Goal: Information Seeking & Learning: Learn about a topic

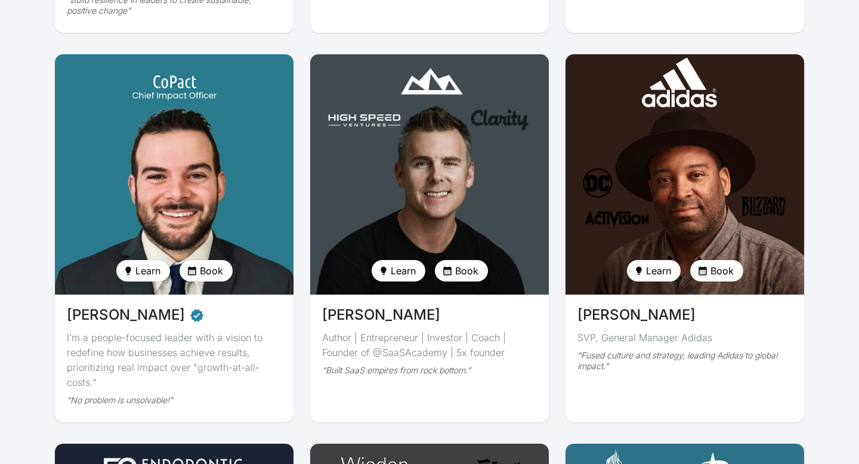
scroll to position [2082, 0]
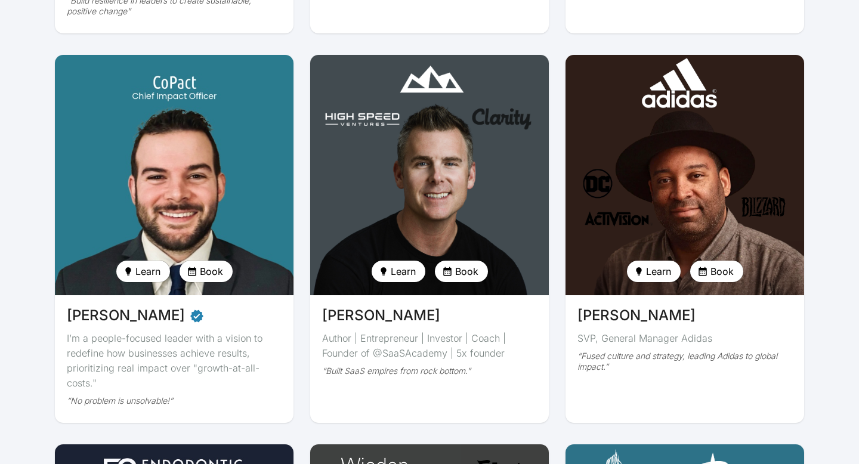
click at [426, 138] on img at bounding box center [430, 174] width 246 height 247
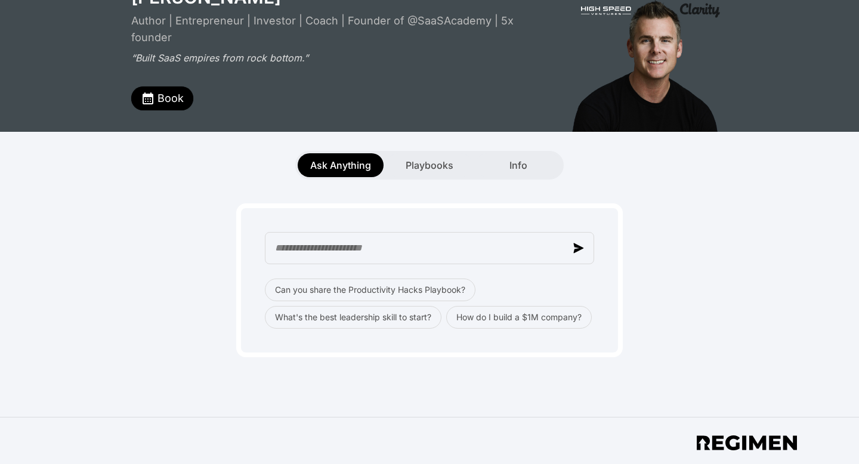
scroll to position [70, 0]
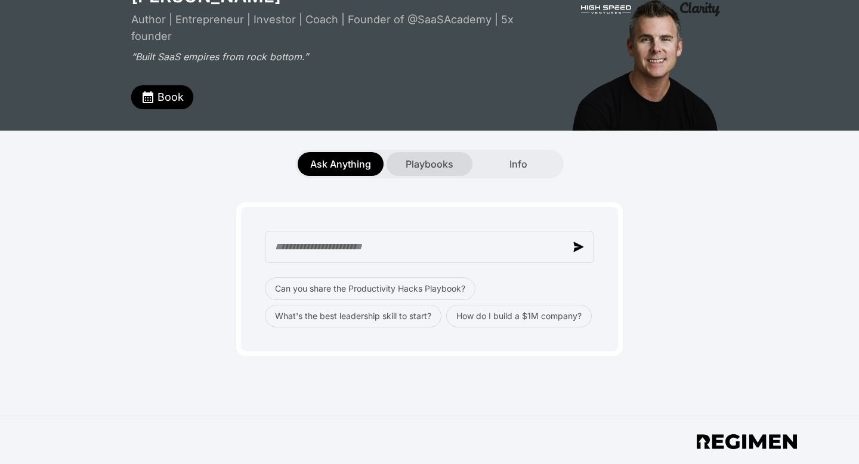
click at [441, 160] on span "Playbooks" at bounding box center [429, 164] width 48 height 14
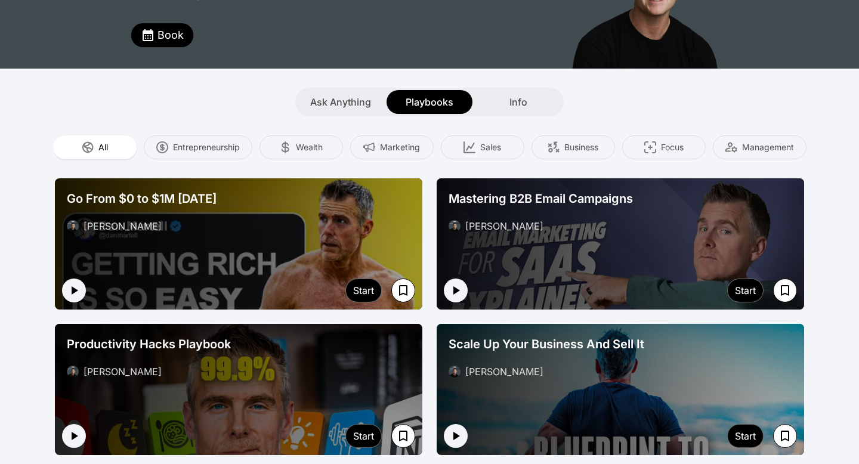
scroll to position [135, 0]
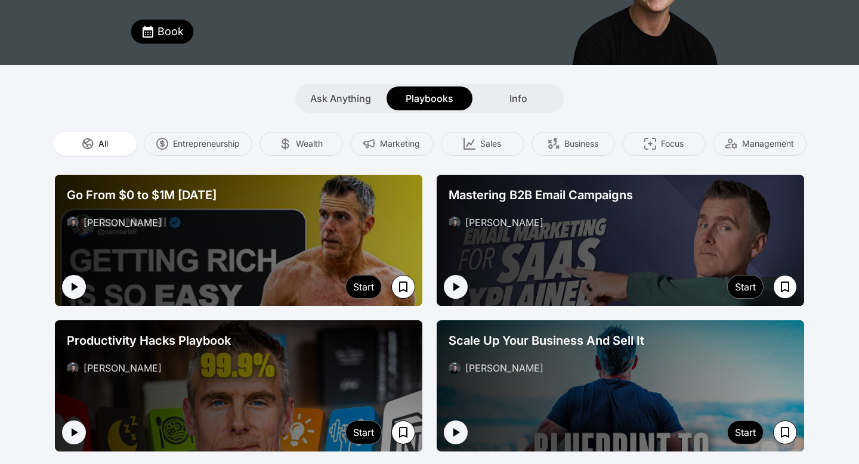
click at [280, 233] on div "Go From $0 to $1M [DATE] [PERSON_NAME]" at bounding box center [238, 208] width 353 height 52
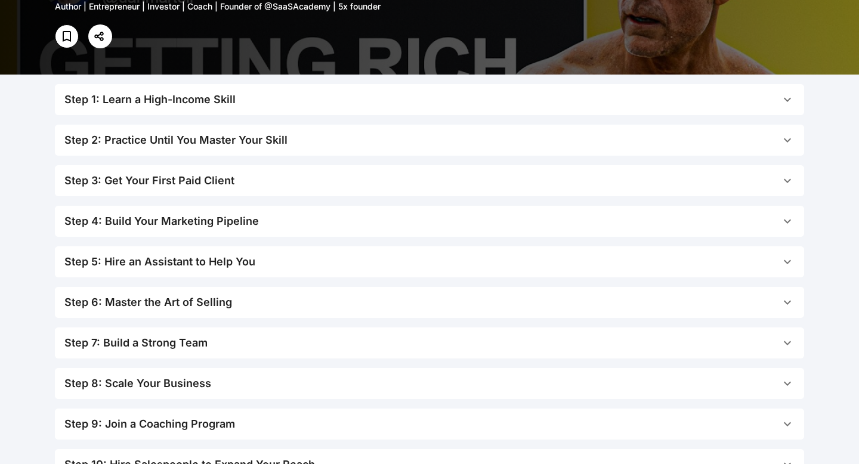
scroll to position [181, 0]
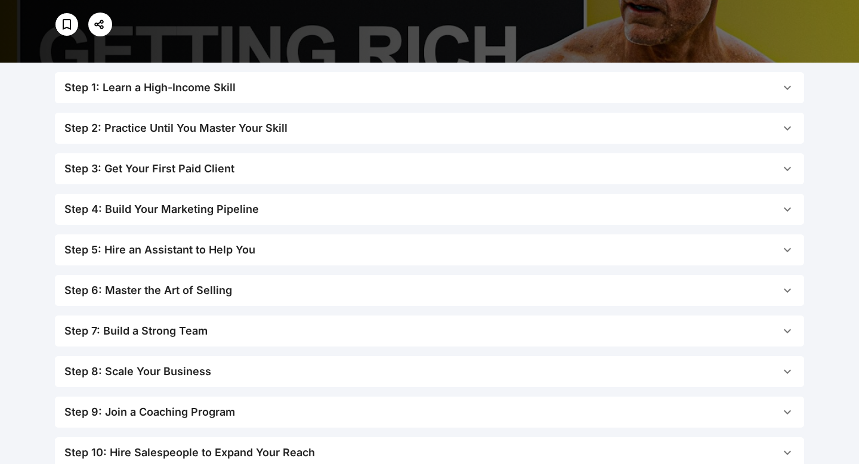
click at [376, 128] on span "Step 2: Practice Until You Master Your Skill" at bounding box center [422, 128] width 716 height 17
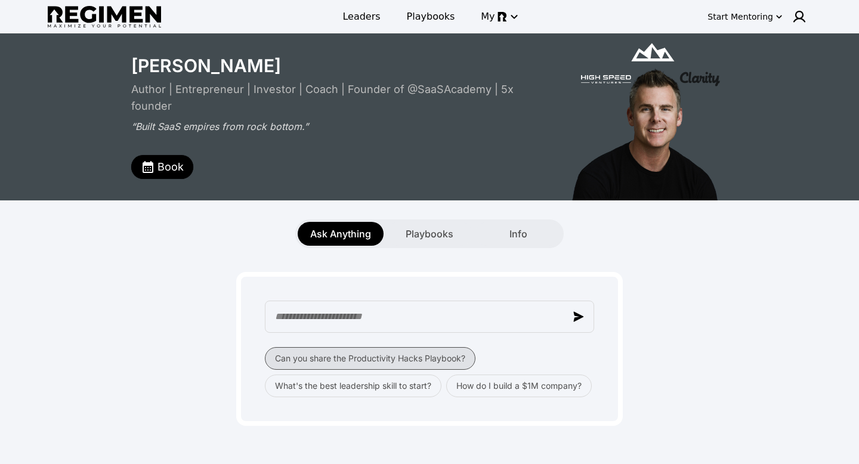
click at [353, 358] on button "Can you share the Productivity Hacks Playbook?" at bounding box center [370, 358] width 210 height 23
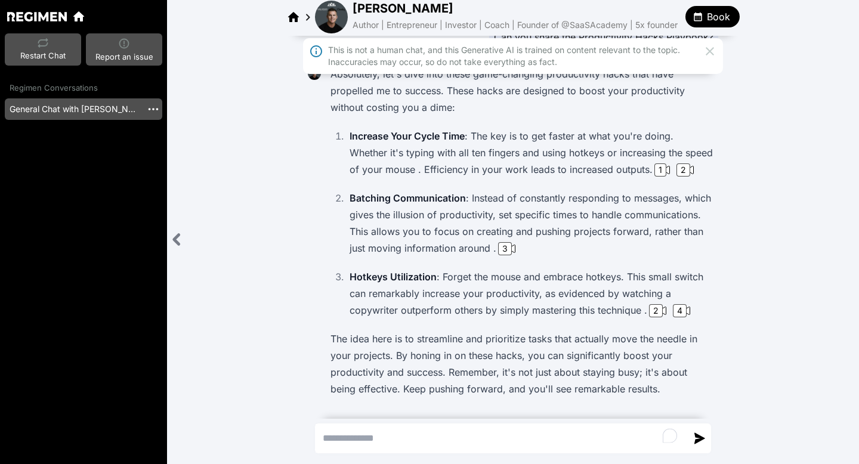
scroll to position [217, 0]
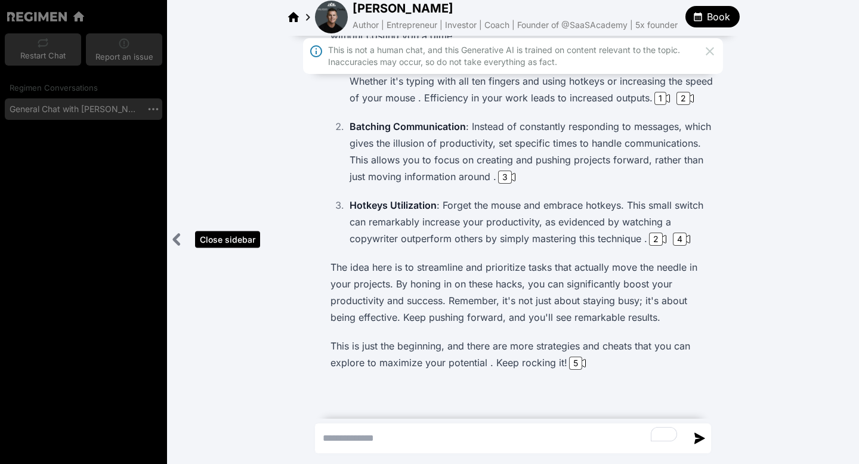
click at [180, 242] on icon "Close sidebar" at bounding box center [176, 239] width 15 height 15
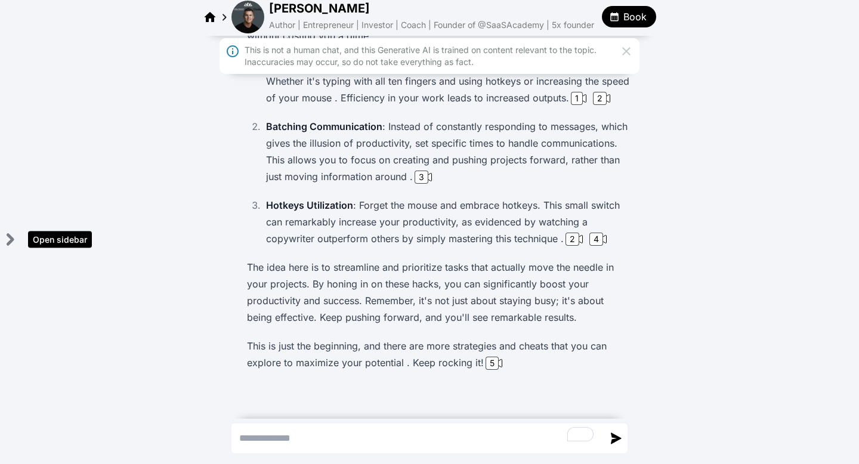
click at [14, 243] on icon "Open sidebar" at bounding box center [9, 239] width 15 height 15
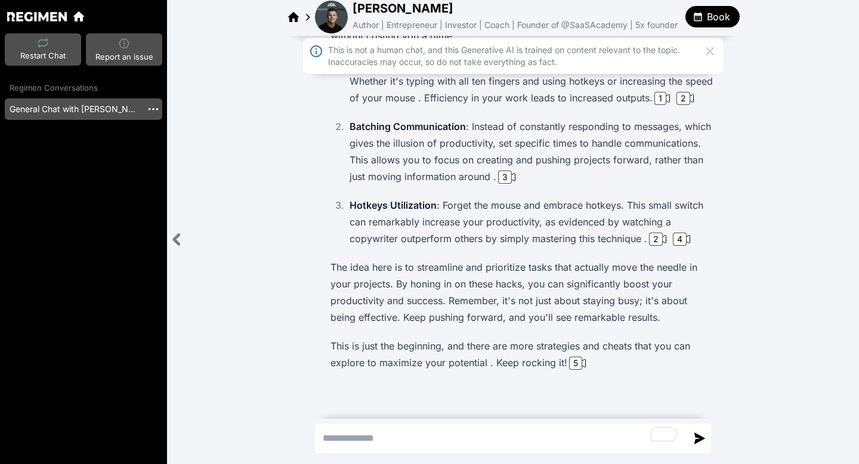
click at [47, 17] on img at bounding box center [37, 16] width 60 height 9
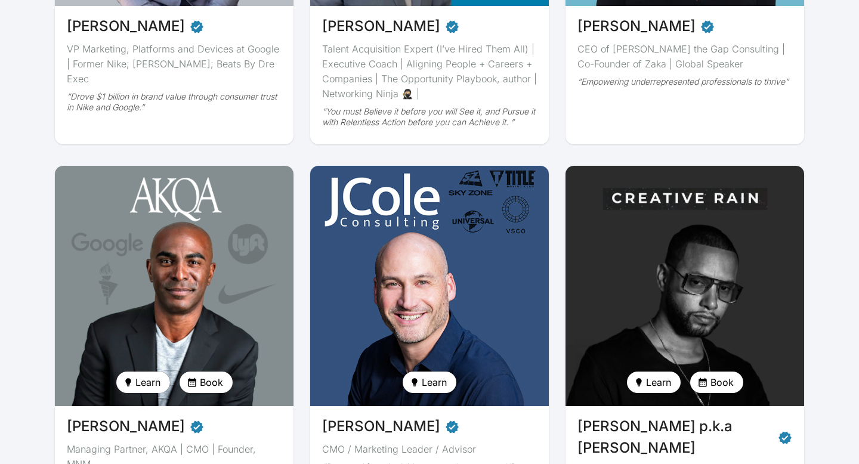
scroll to position [367, 0]
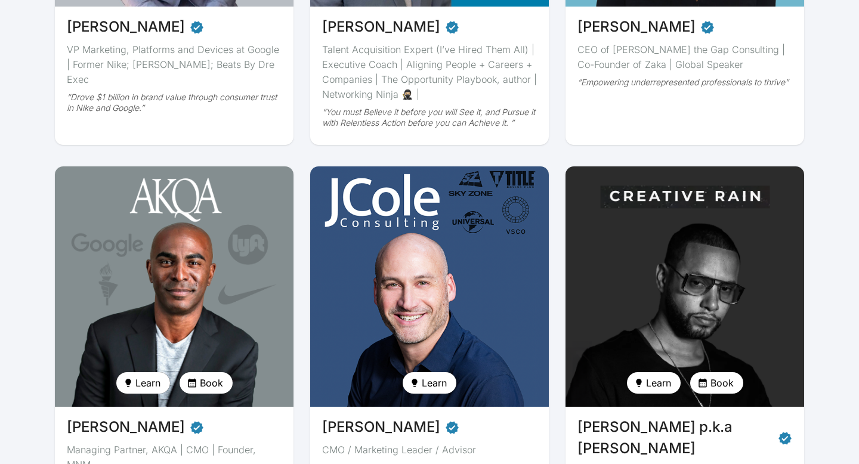
click at [661, 297] on img at bounding box center [685, 286] width 246 height 247
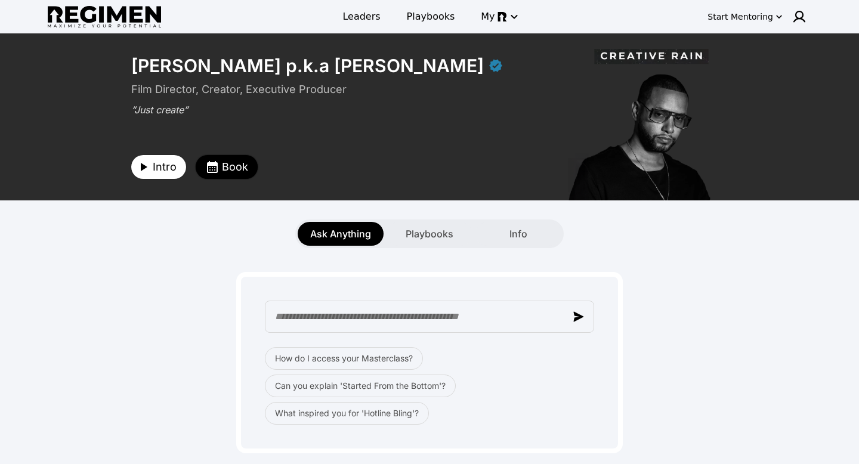
click at [210, 166] on icon "button" at bounding box center [212, 167] width 14 height 14
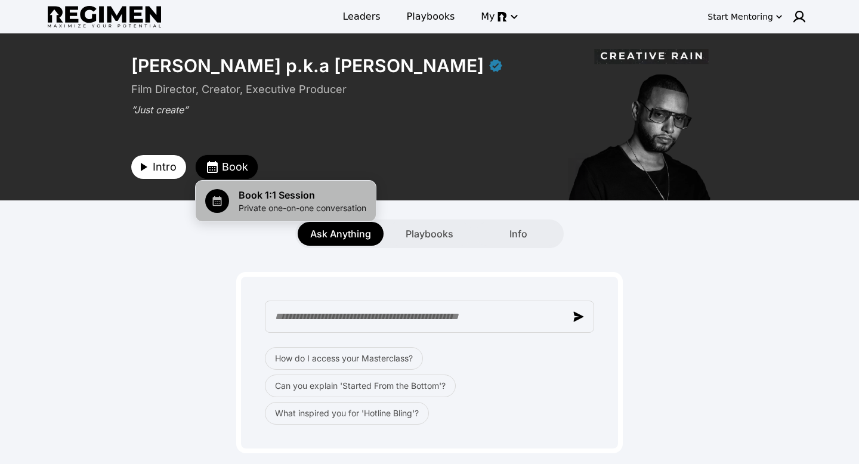
click at [280, 192] on span "Book 1:1 Session" at bounding box center [303, 195] width 128 height 14
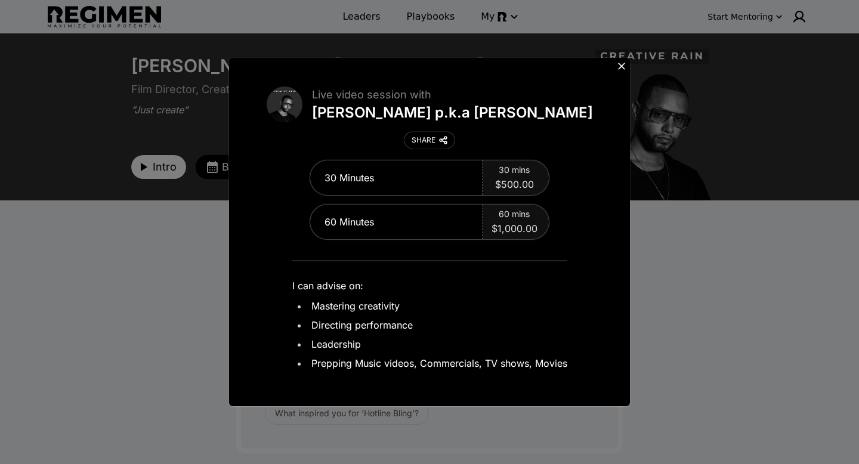
click at [618, 70] on icon at bounding box center [621, 66] width 12 height 12
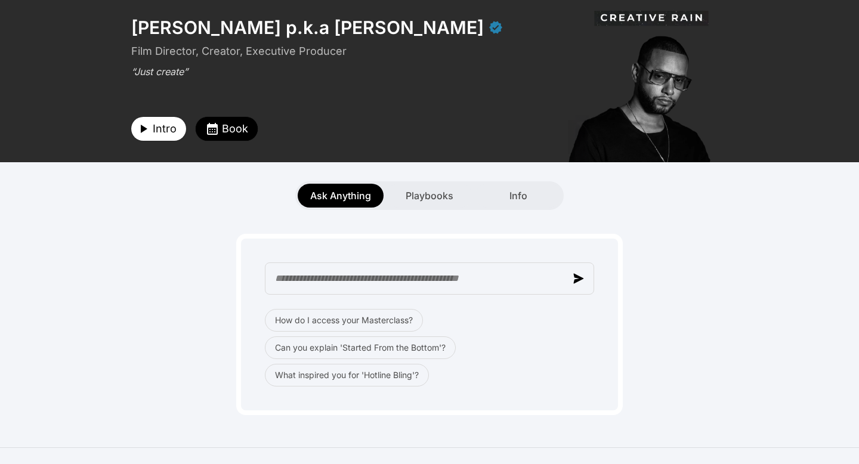
scroll to position [30, 0]
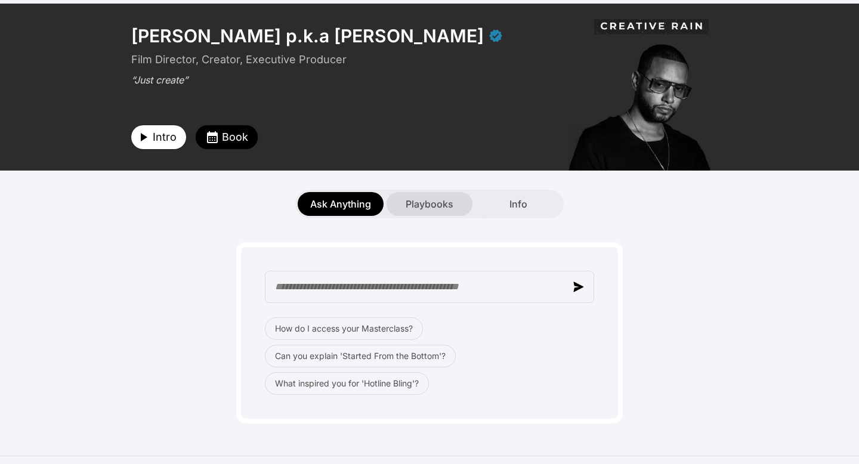
click at [444, 212] on div "Playbooks" at bounding box center [429, 204] width 86 height 24
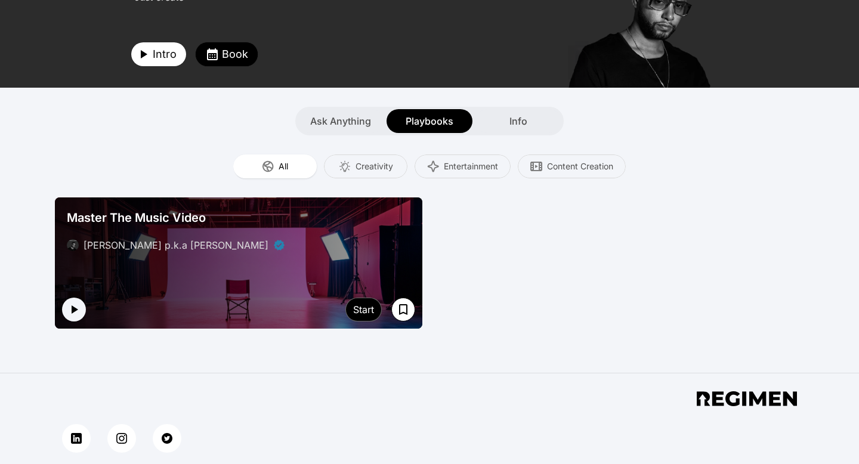
scroll to position [114, 0]
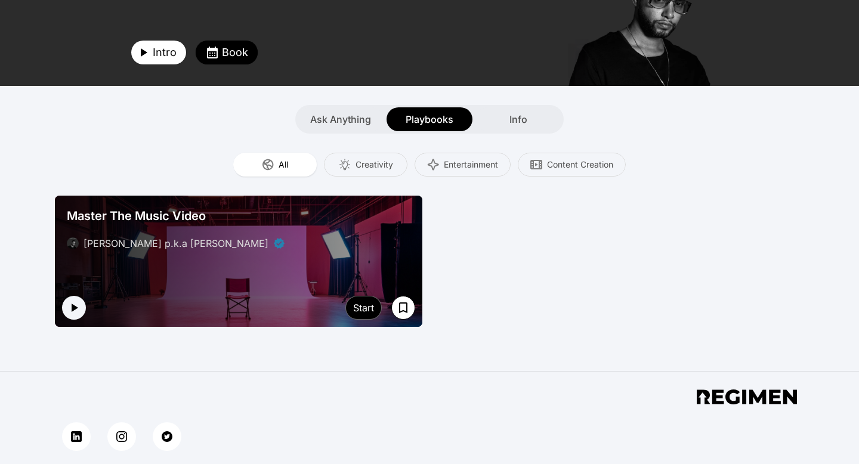
click at [334, 255] on div "Master The Music Video [PERSON_NAME] p.k.a [PERSON_NAME]" at bounding box center [238, 229] width 353 height 52
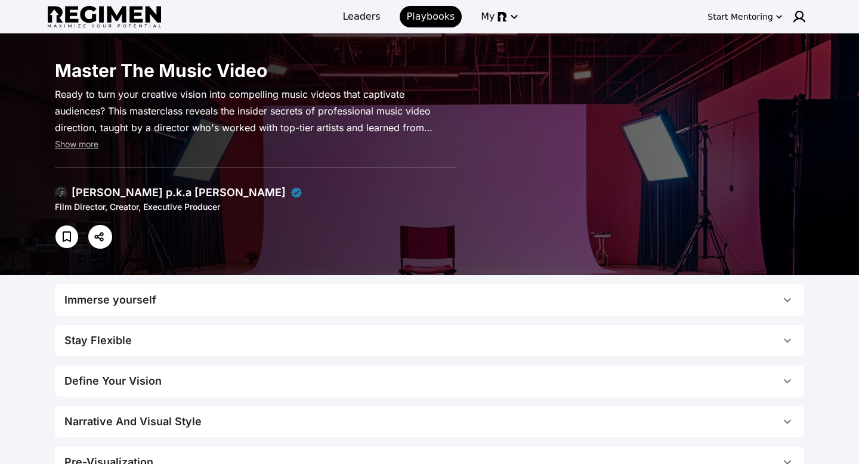
click at [314, 345] on span "Stay Flexible" at bounding box center [422, 340] width 716 height 17
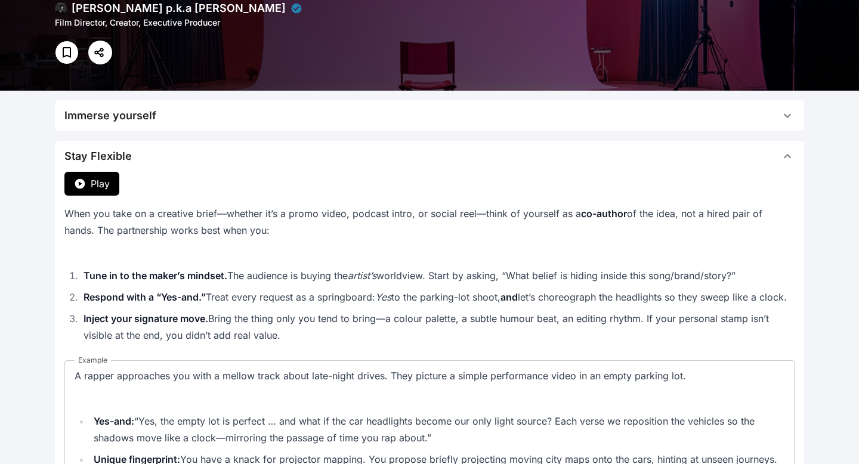
scroll to position [43, 0]
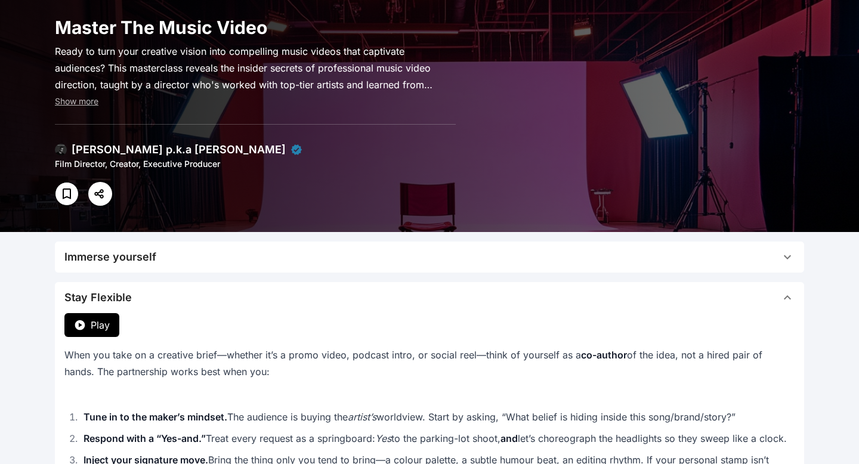
click at [274, 316] on div "Play" at bounding box center [429, 325] width 730 height 24
click at [267, 296] on span "Stay Flexible" at bounding box center [422, 297] width 716 height 17
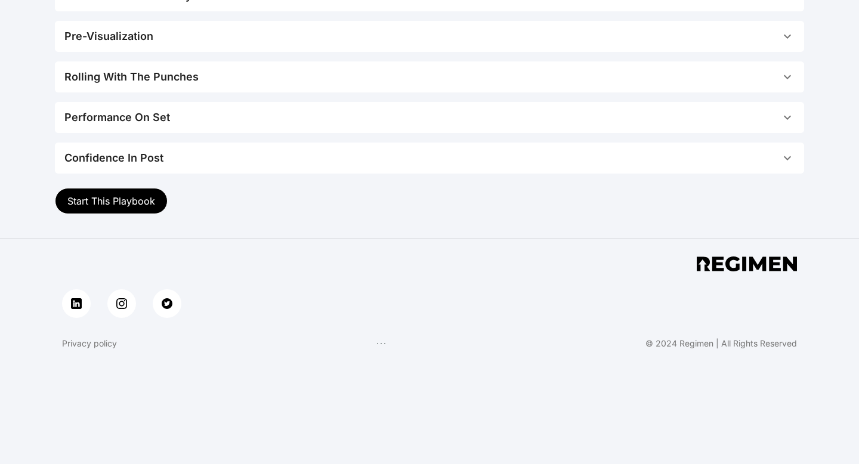
scroll to position [421, 0]
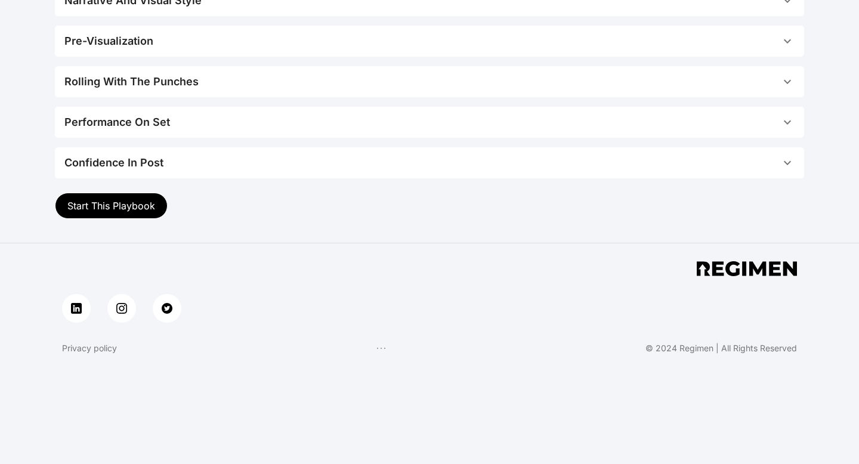
click at [129, 212] on button "Start This Playbook" at bounding box center [111, 206] width 113 height 26
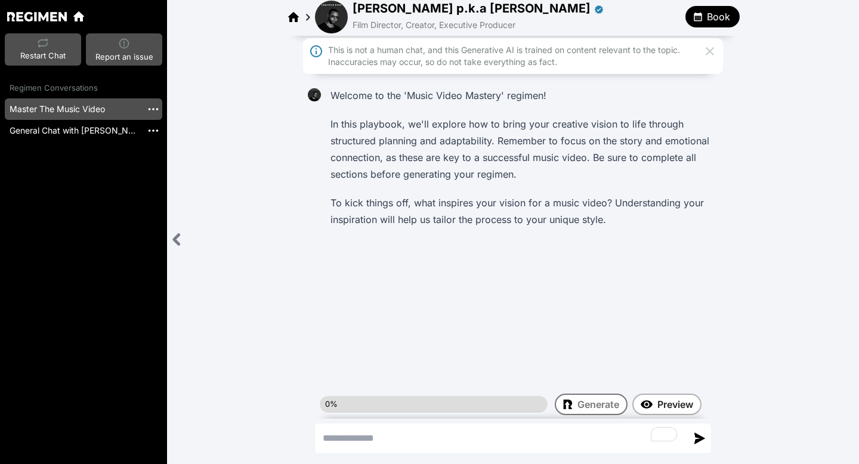
click at [401, 433] on textarea "To enrich screen reader interactions, please activate Accessibility in Grammarl…" at bounding box center [500, 438] width 371 height 29
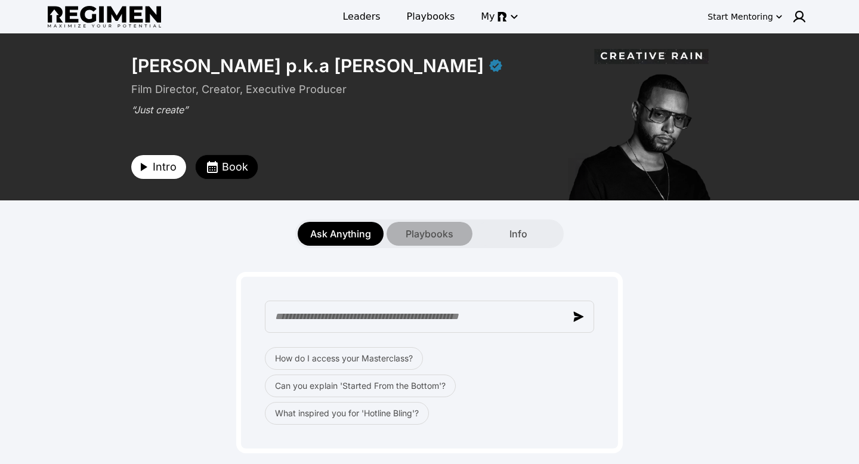
click at [407, 237] on span "Playbooks" at bounding box center [429, 234] width 48 height 14
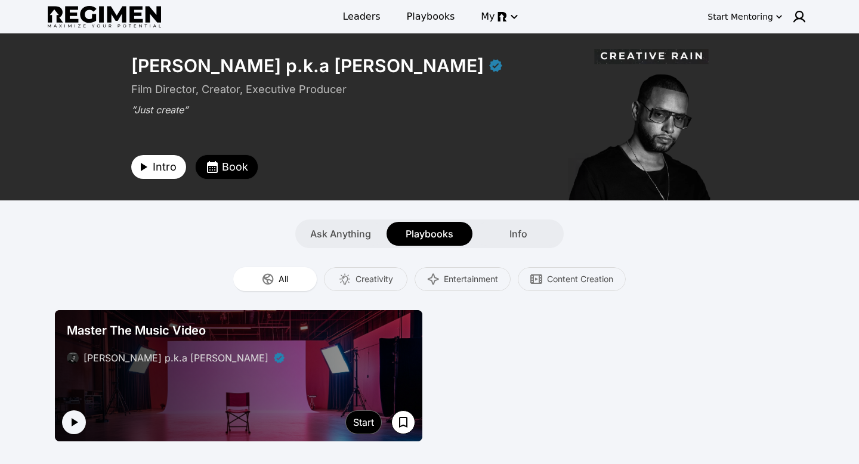
click at [521, 251] on div "All Creativity Entertainment Content Creation" at bounding box center [429, 279] width 763 height 62
click at [521, 246] on div "Ask Anything Playbooks Info" at bounding box center [429, 233] width 268 height 29
click at [518, 239] on span "Info" at bounding box center [518, 234] width 18 height 14
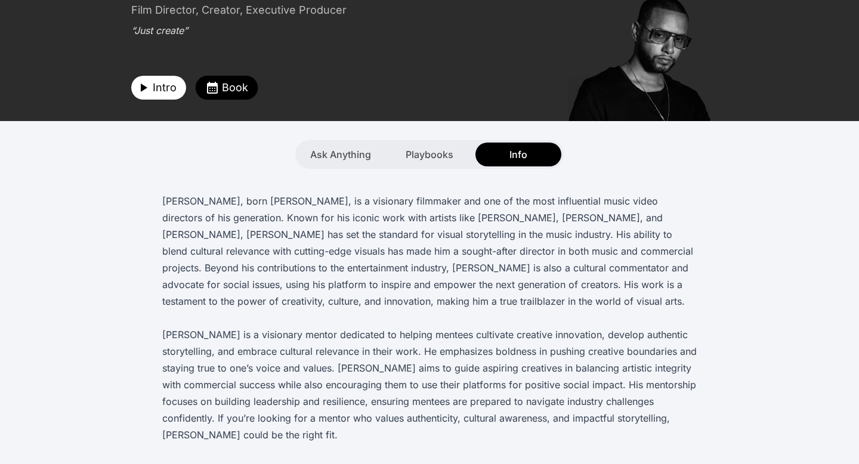
scroll to position [57, 0]
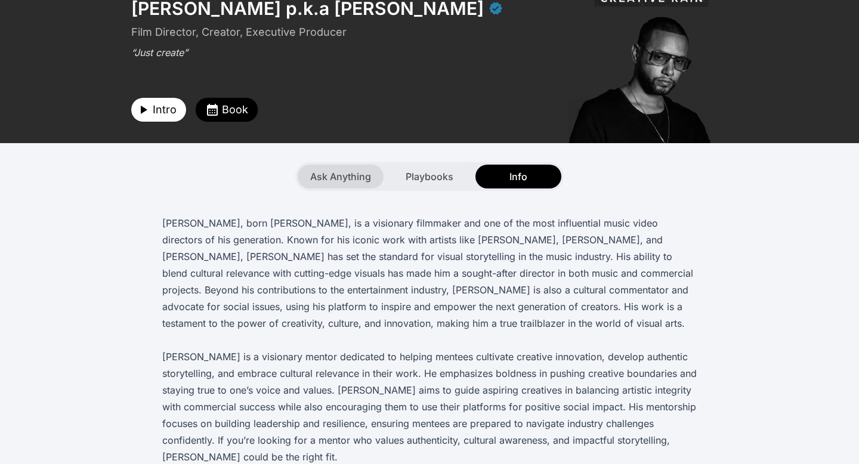
click at [330, 177] on span "Ask Anything" at bounding box center [340, 176] width 61 height 14
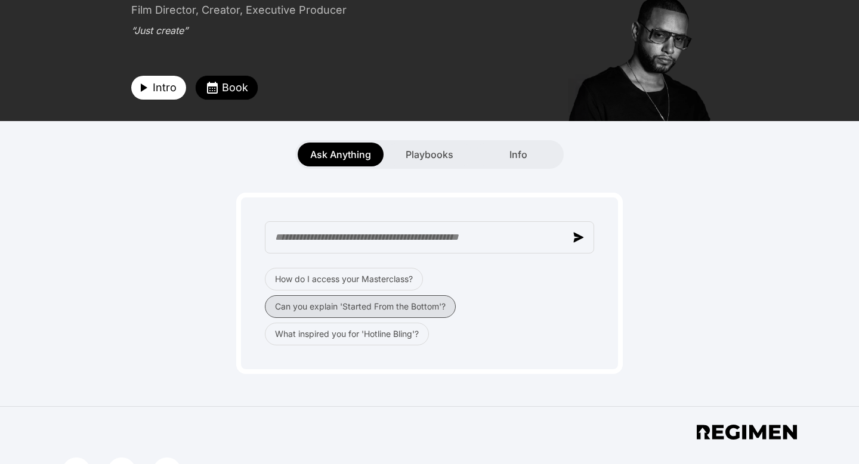
scroll to position [88, 0]
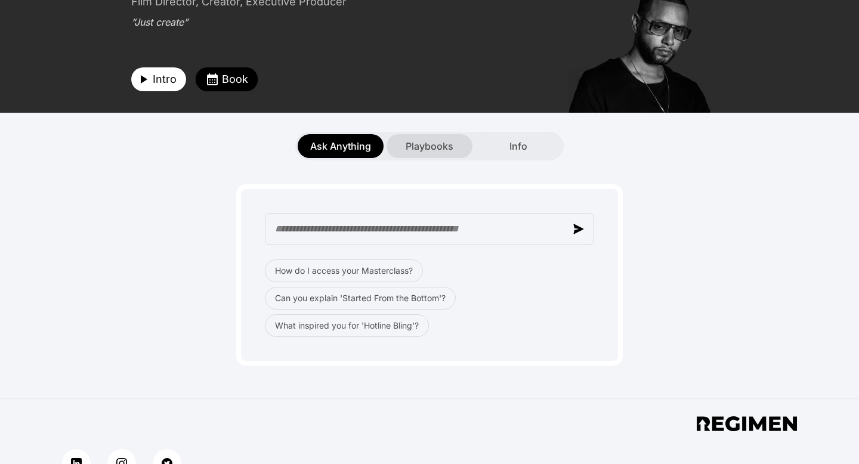
click at [445, 150] on span "Playbooks" at bounding box center [429, 146] width 48 height 14
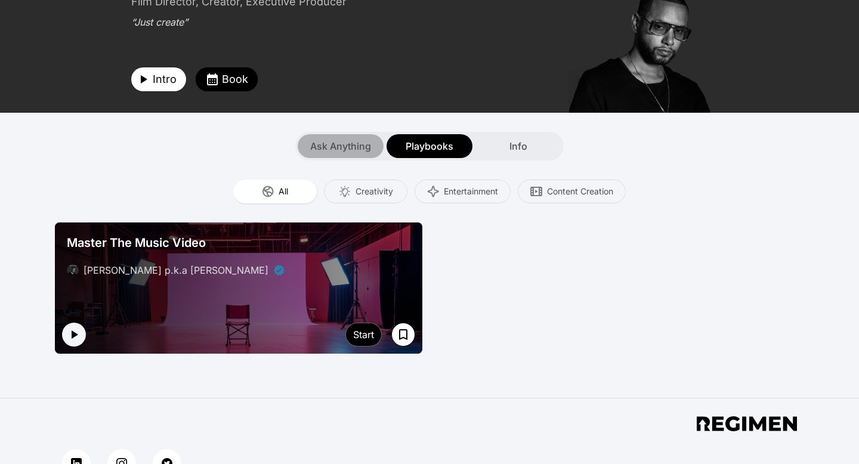
click at [375, 143] on div "Ask Anything" at bounding box center [341, 146] width 86 height 24
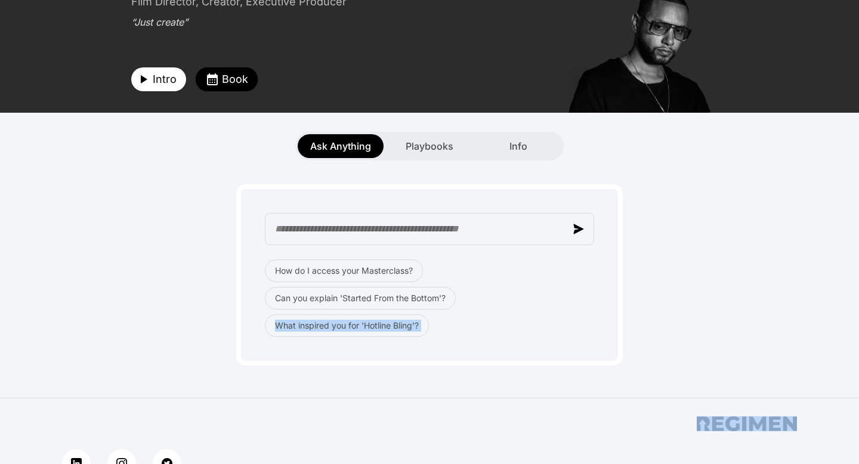
drag, startPoint x: 456, startPoint y: 327, endPoint x: 316, endPoint y: 408, distance: 161.1
click at [316, 408] on body "**********" at bounding box center [429, 259] width 859 height 695
click at [316, 408] on div "Privacy policy © 2024 Regimen | All Rights Reserved" at bounding box center [429, 454] width 763 height 113
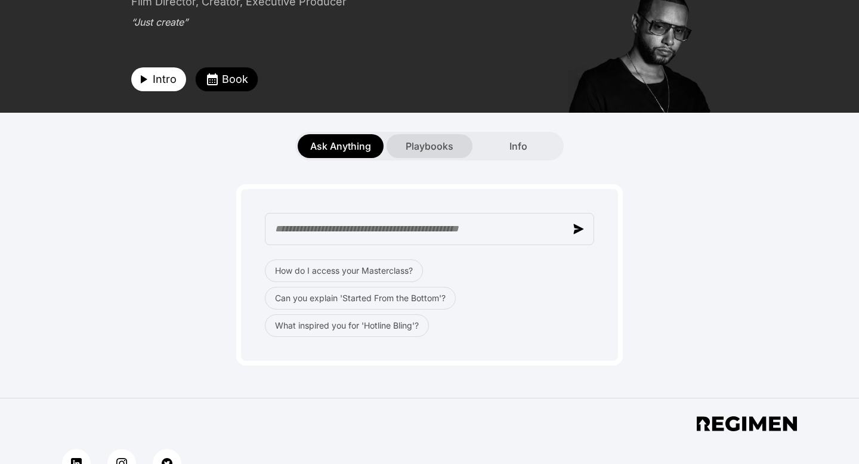
click at [392, 151] on div "Playbooks" at bounding box center [429, 146] width 86 height 24
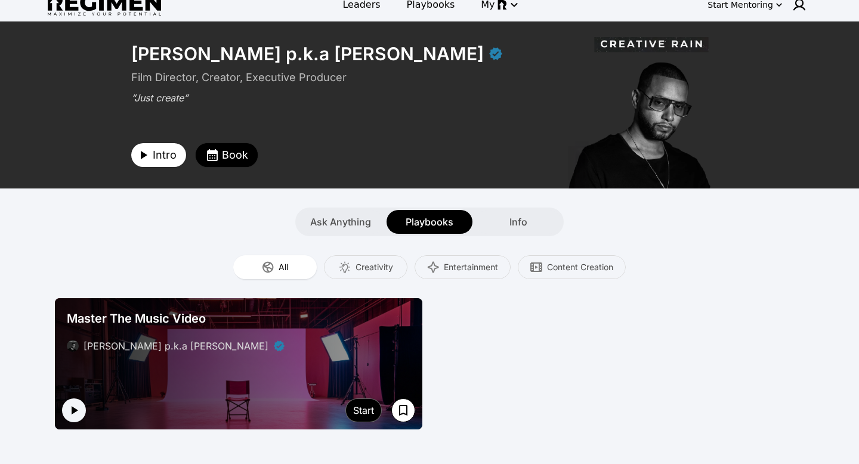
scroll to position [11, 0]
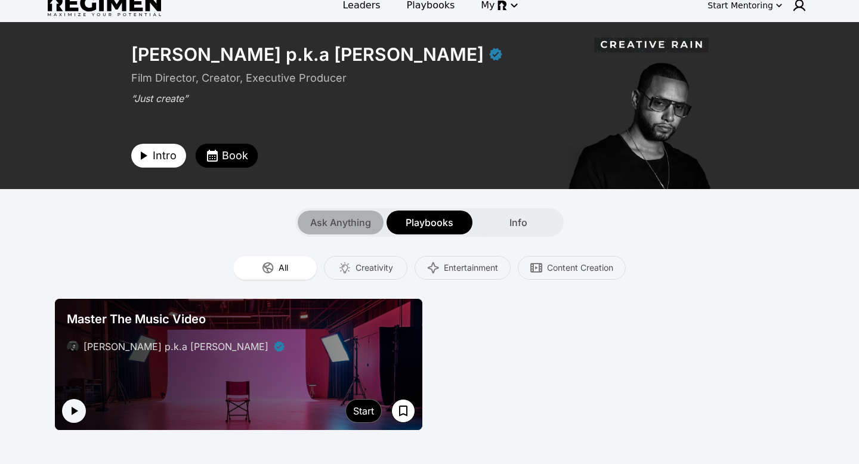
click at [311, 215] on span "Ask Anything" at bounding box center [340, 222] width 61 height 14
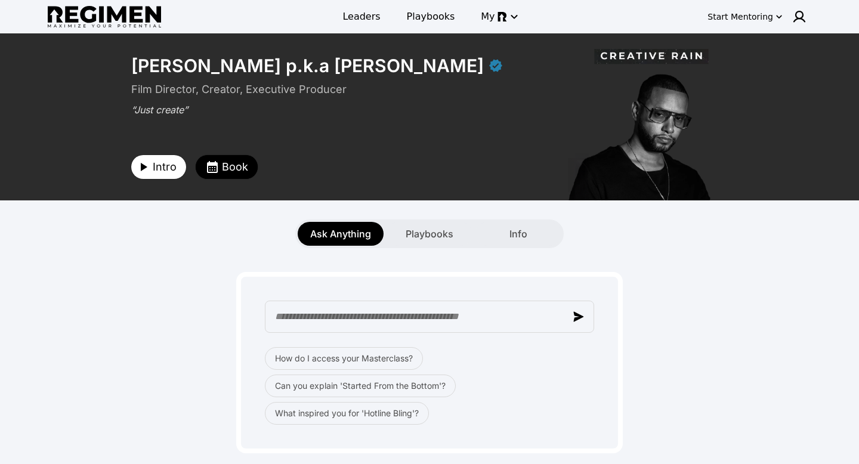
click at [118, 224] on div "Ask Anything Playbooks Info" at bounding box center [429, 233] width 763 height 29
click at [92, 13] on img at bounding box center [104, 17] width 113 height 22
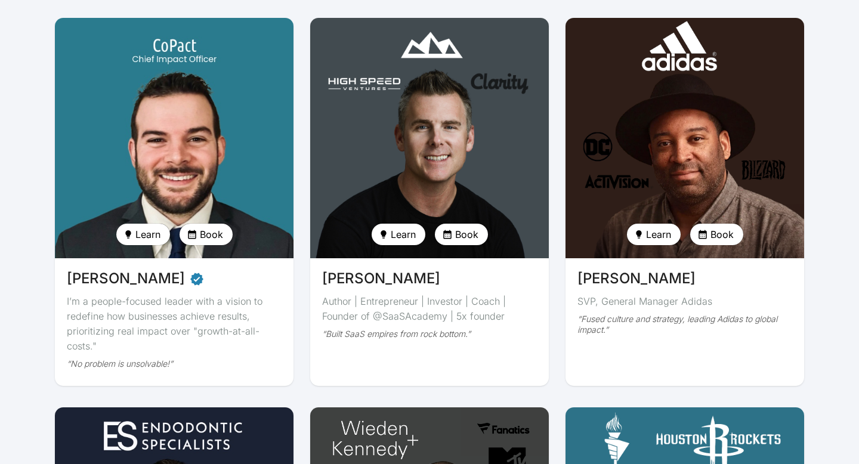
scroll to position [2074, 0]
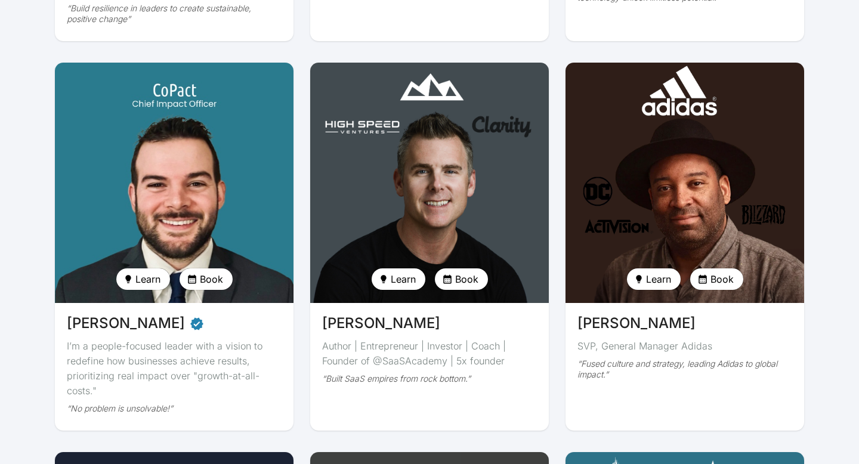
click at [344, 203] on img at bounding box center [430, 182] width 246 height 247
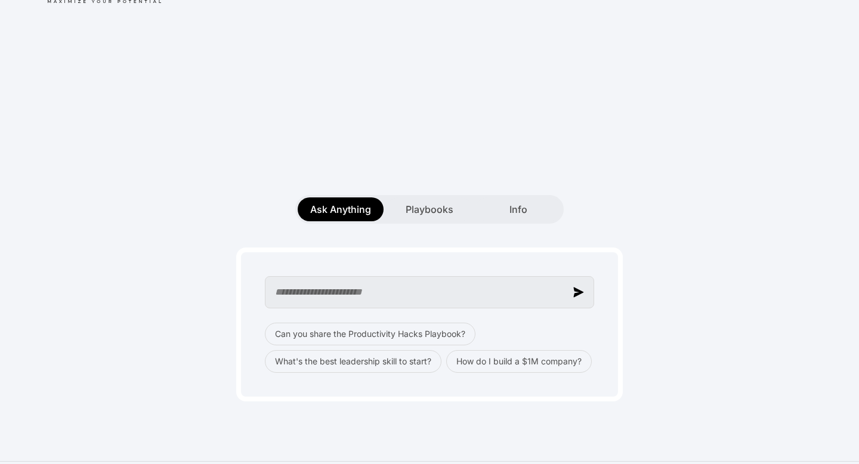
scroll to position [36, 0]
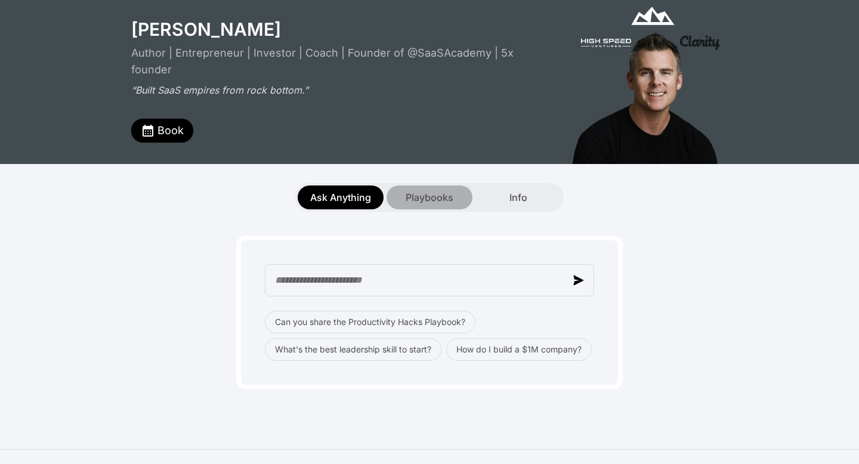
click at [434, 188] on div "Playbooks" at bounding box center [429, 197] width 86 height 24
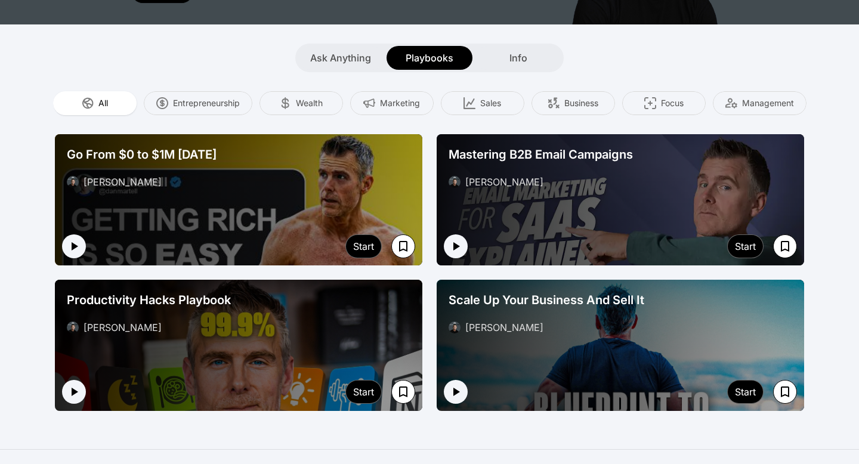
scroll to position [174, 0]
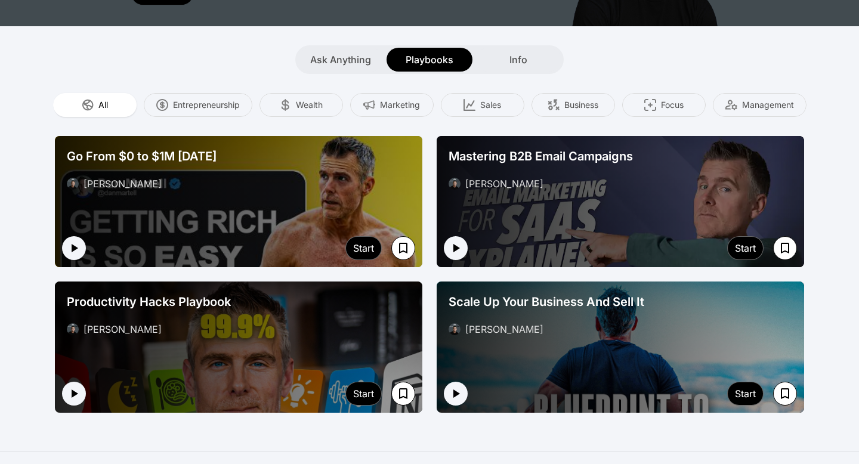
click at [236, 227] on div at bounding box center [238, 201] width 367 height 131
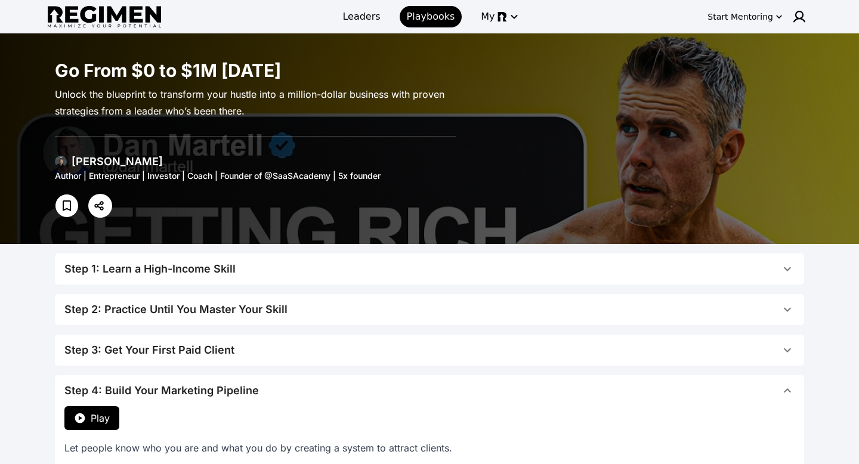
click at [299, 188] on div at bounding box center [255, 202] width 401 height 31
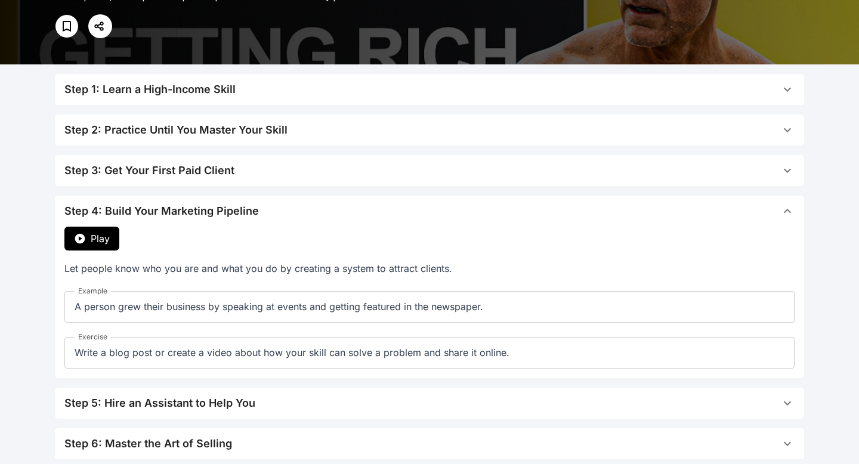
scroll to position [41, 0]
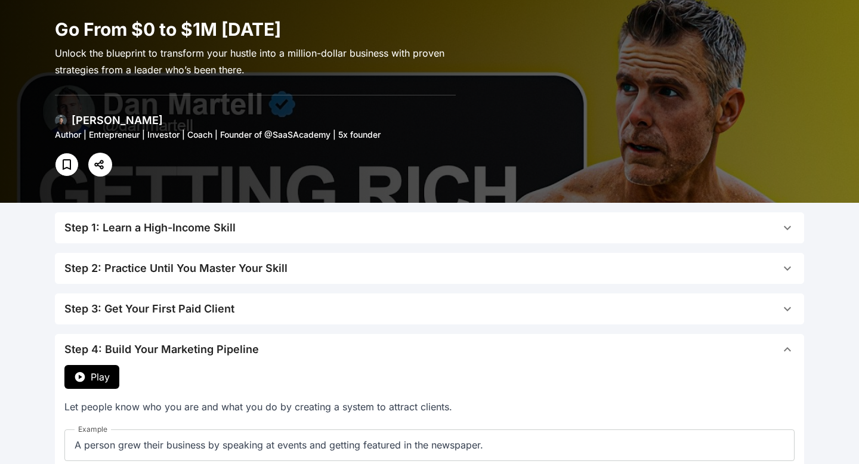
click at [228, 227] on div "Step 1: Learn a High-Income Skill" at bounding box center [149, 227] width 171 height 17
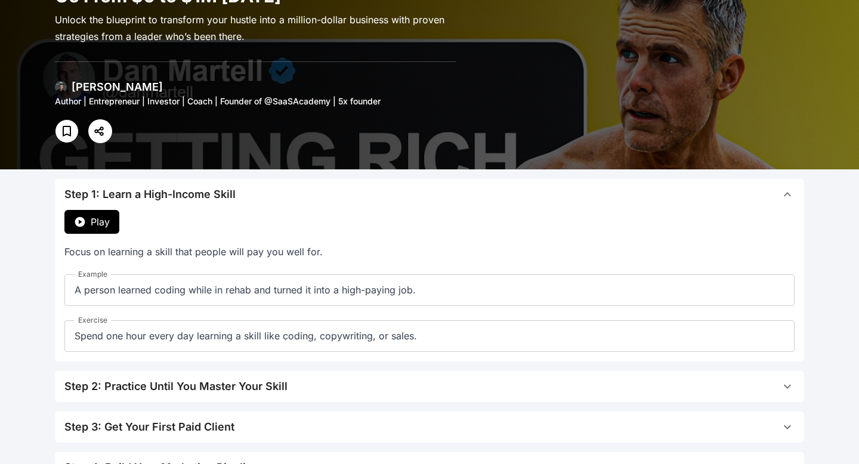
scroll to position [78, 0]
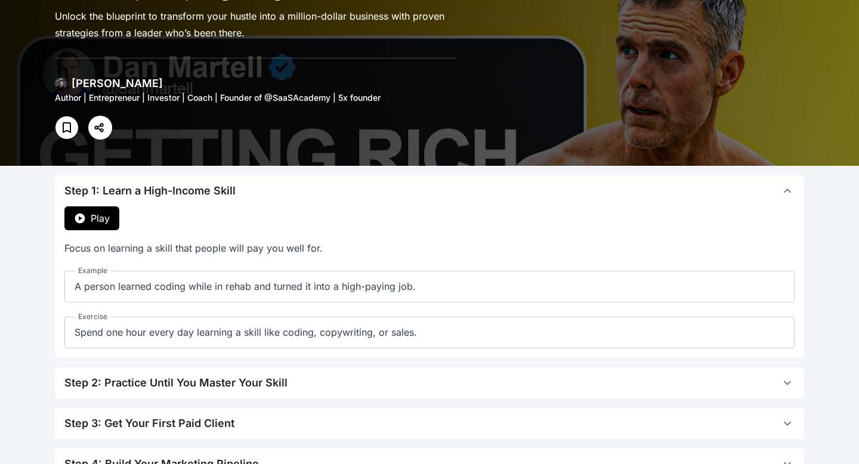
click at [79, 213] on icon "button" at bounding box center [80, 218] width 10 height 10
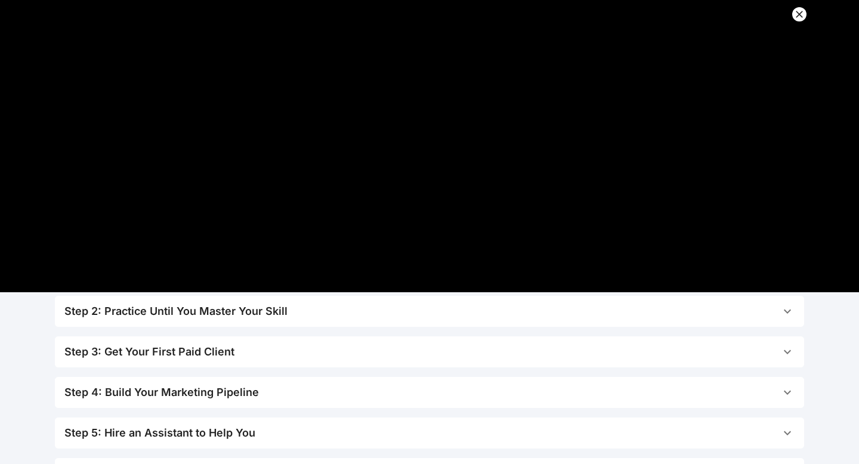
scroll to position [0, 0]
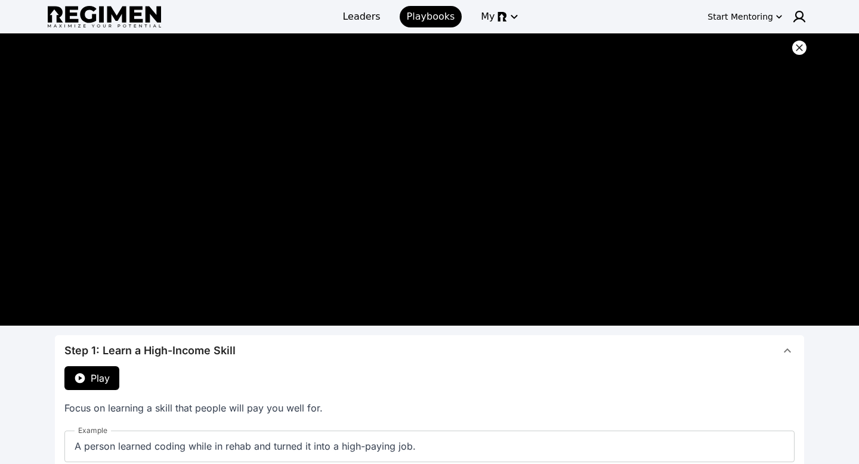
click at [787, 348] on icon "button" at bounding box center [787, 350] width 14 height 14
